Goal: Navigation & Orientation: Go to known website

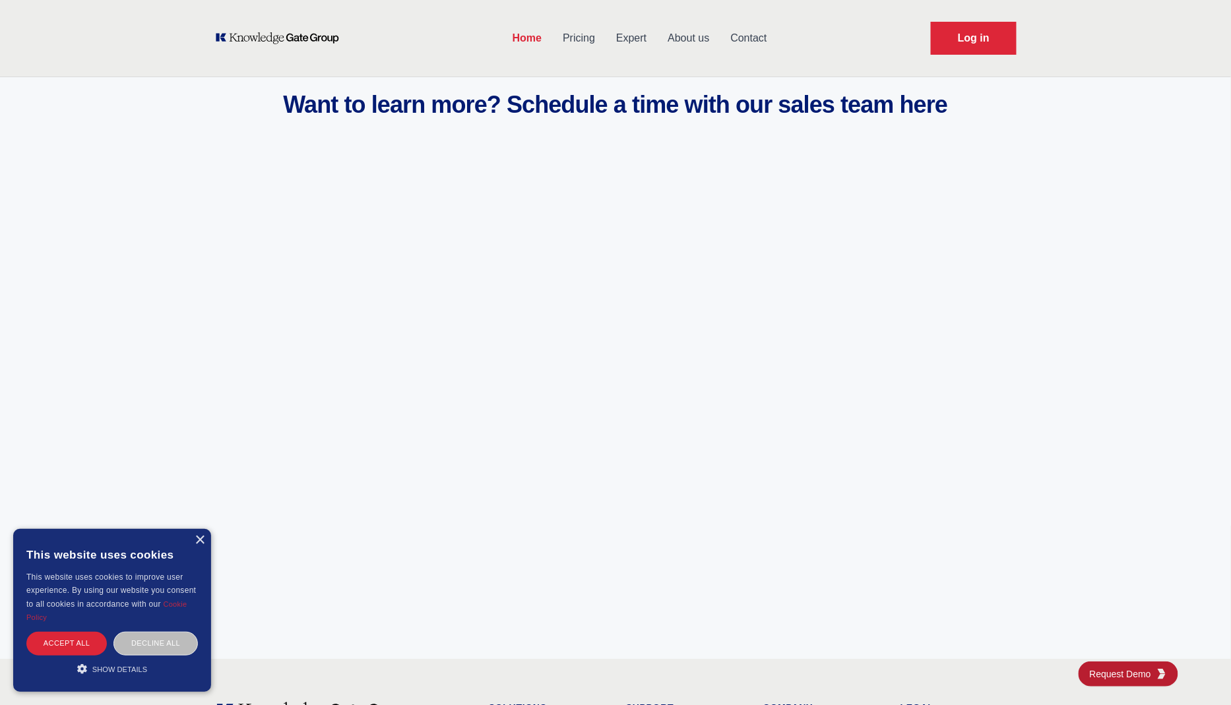
scroll to position [4808, 0]
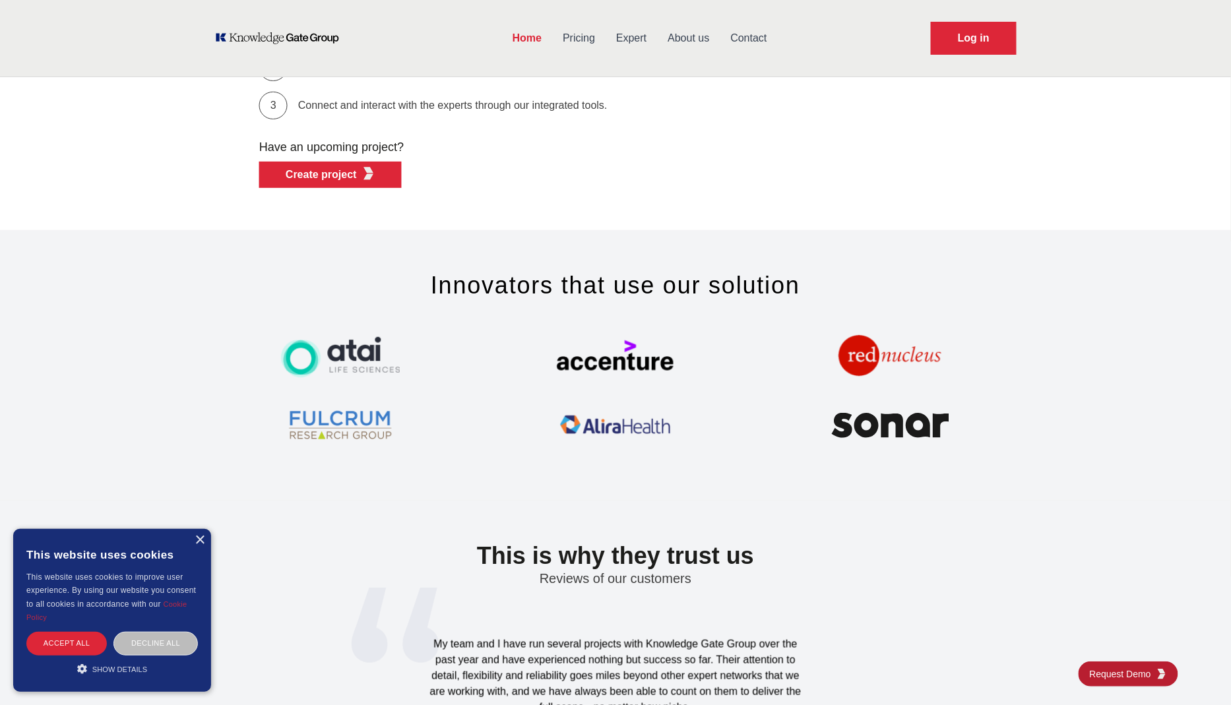
scroll to position [3775, 0]
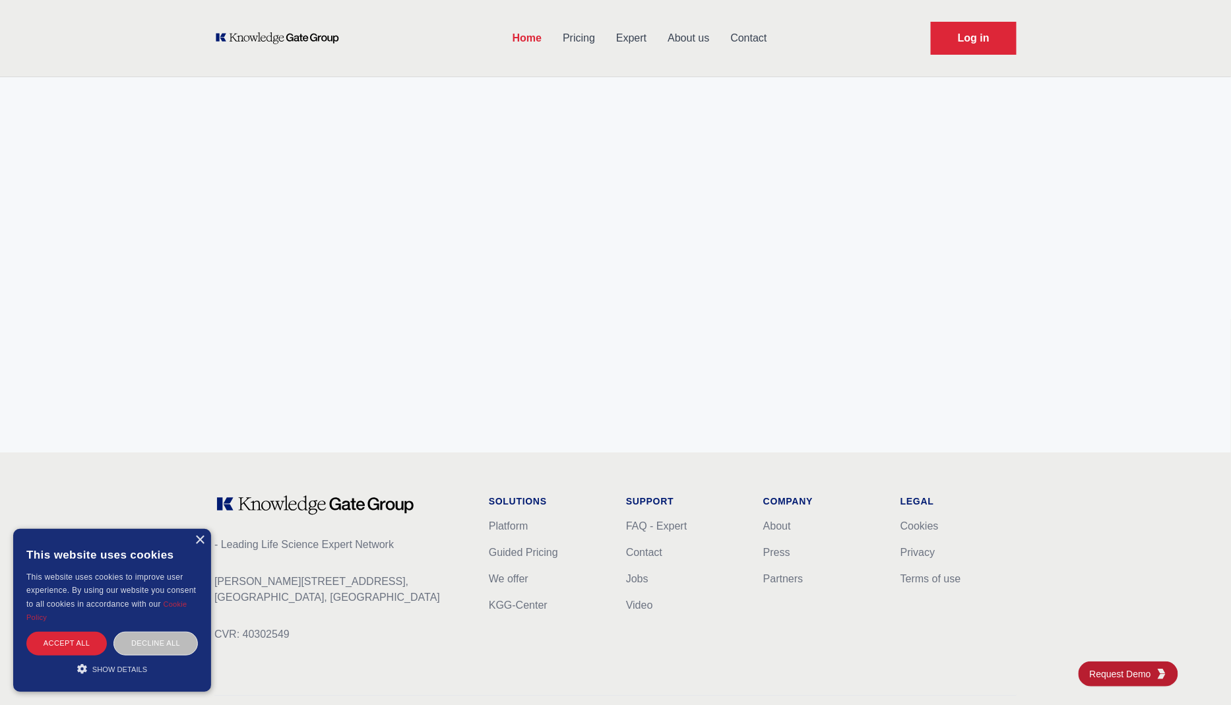
scroll to position [4970, 0]
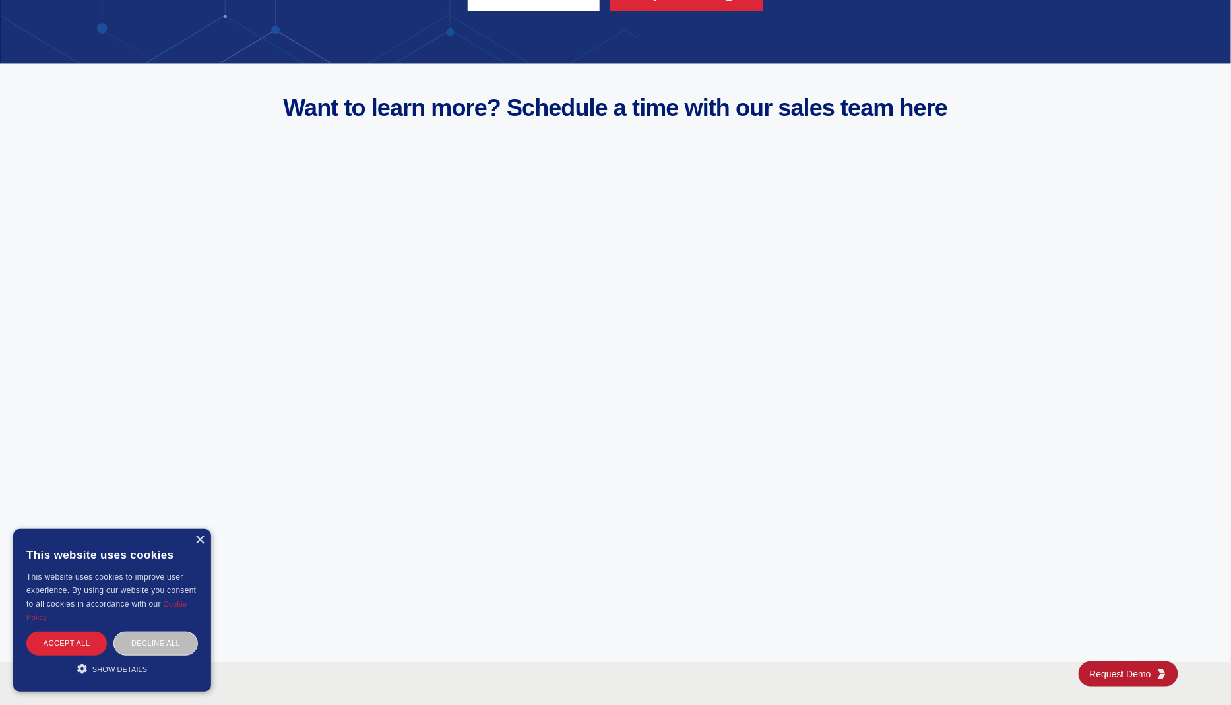
scroll to position [5112, 0]
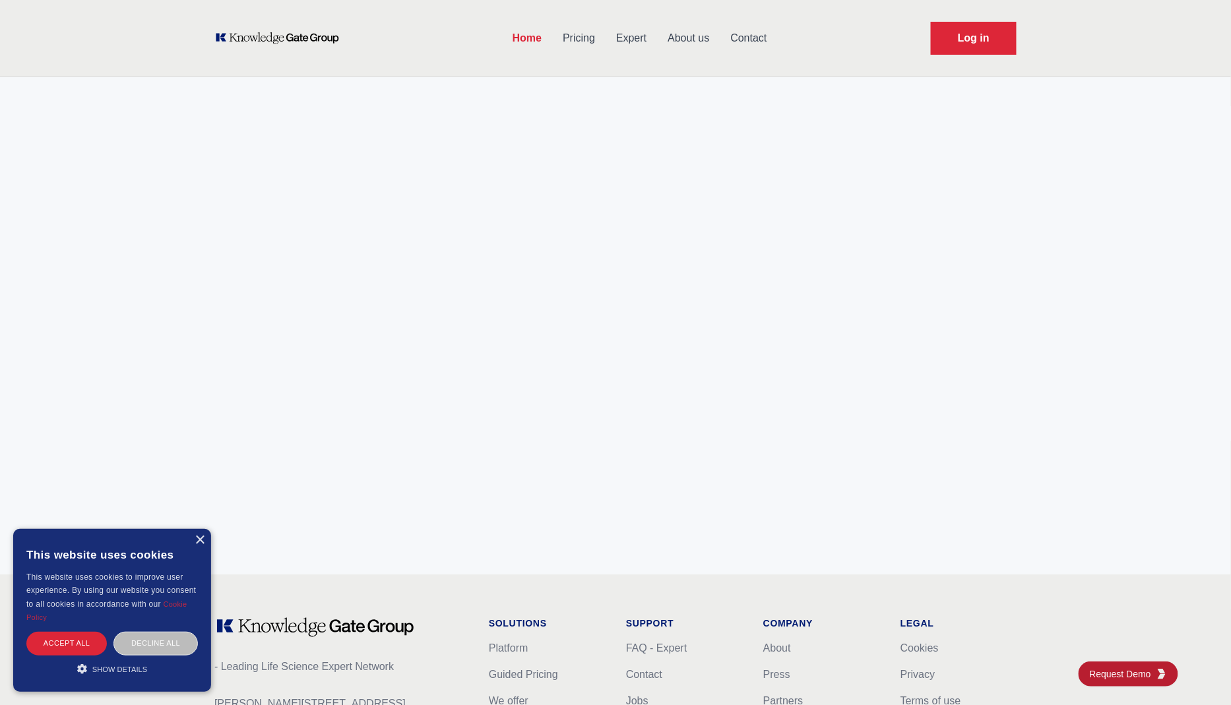
scroll to position [4800, 0]
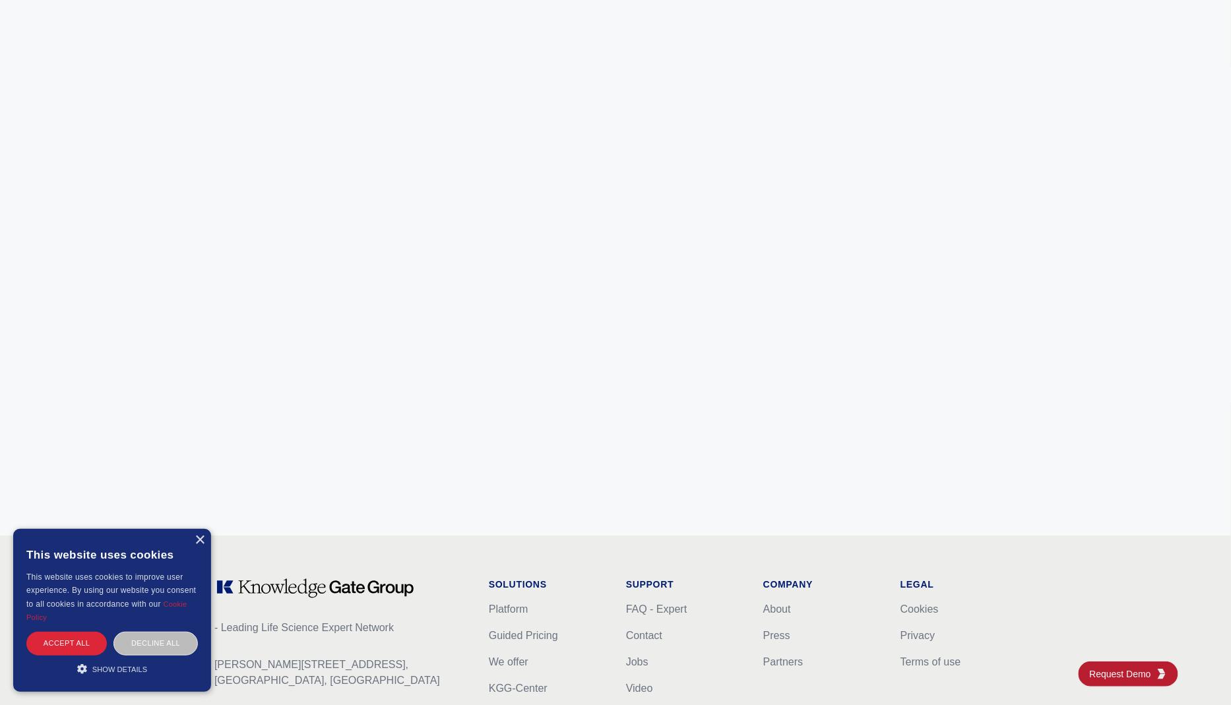
scroll to position [5112, 0]
